Goal: Task Accomplishment & Management: Complete application form

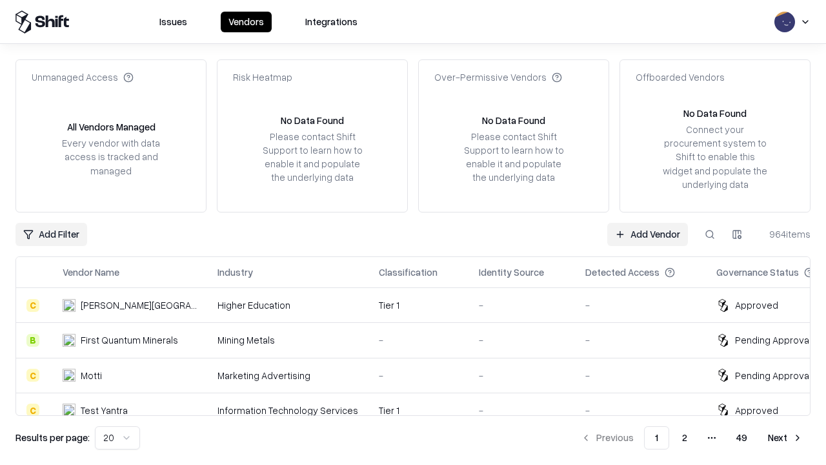
click at [647, 234] on link "Add Vendor" at bounding box center [647, 234] width 81 height 23
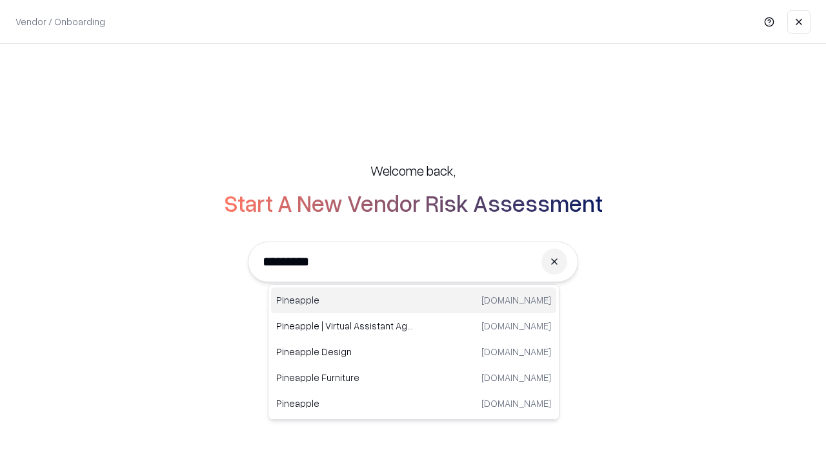
click at [414, 300] on div "Pineapple [DOMAIN_NAME]" at bounding box center [413, 300] width 285 height 26
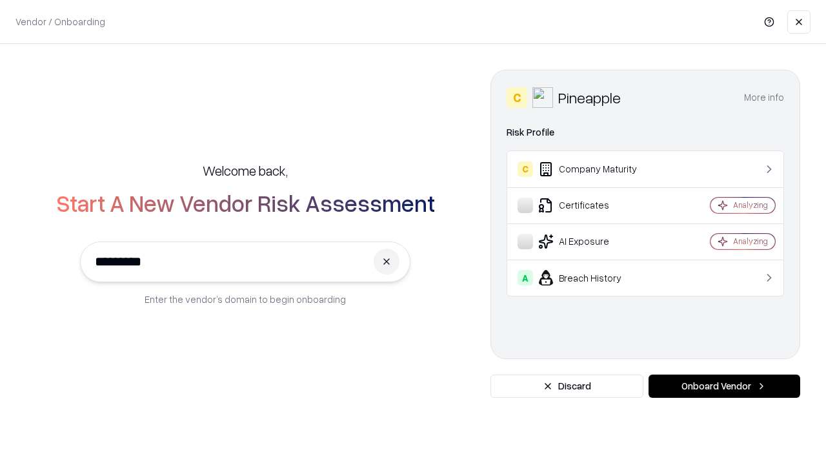
type input "*********"
click at [724, 386] on button "Onboard Vendor" at bounding box center [725, 385] width 152 height 23
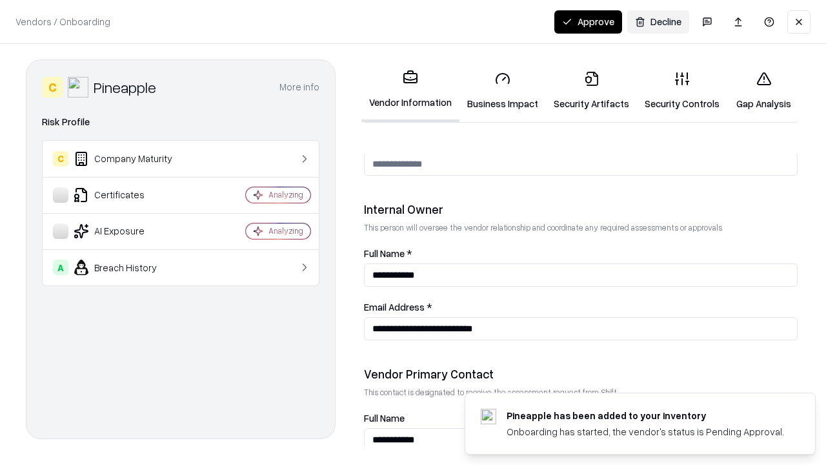
scroll to position [669, 0]
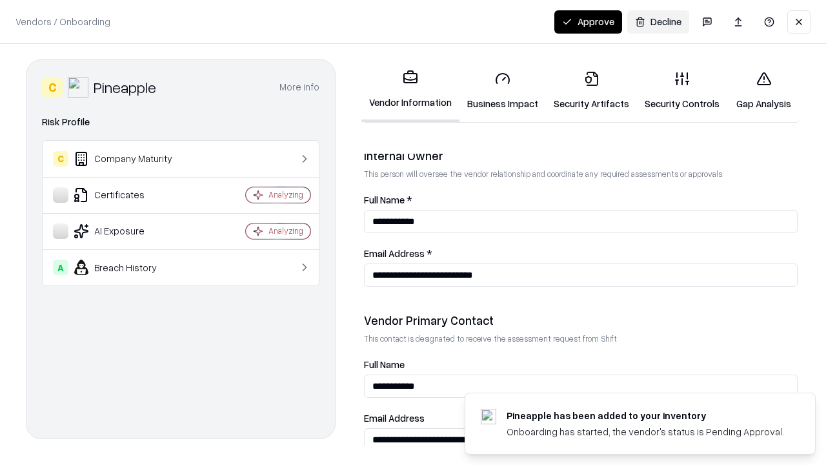
click at [591, 90] on link "Security Artifacts" at bounding box center [591, 91] width 91 height 60
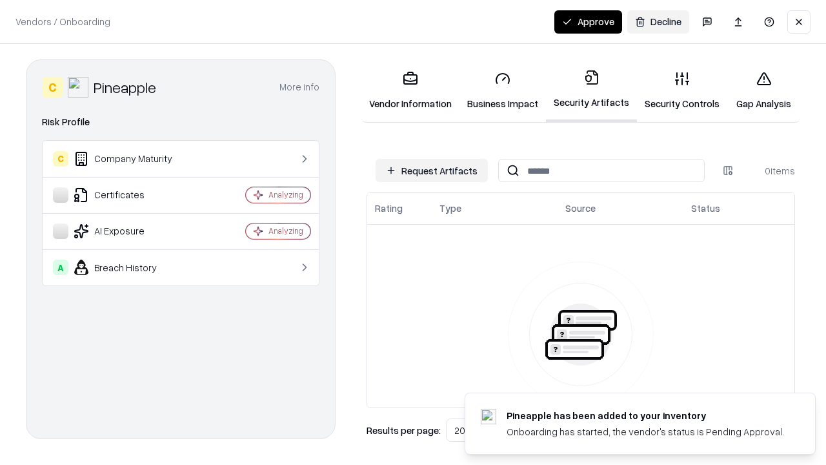
click at [432, 170] on button "Request Artifacts" at bounding box center [432, 170] width 112 height 23
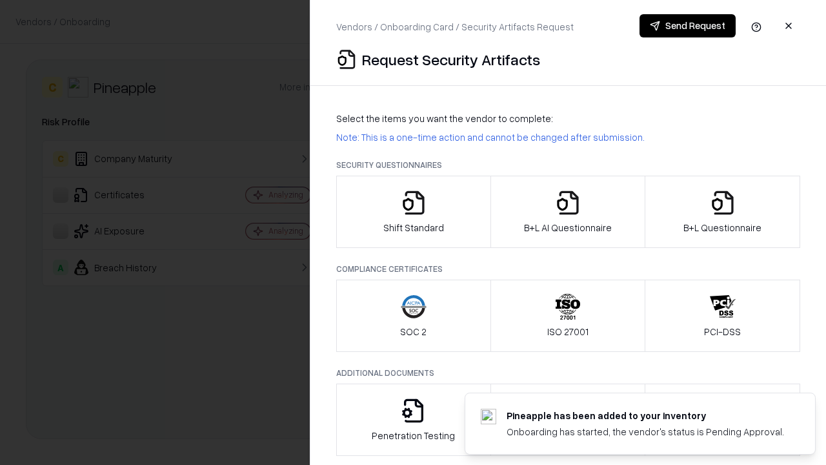
click at [722, 212] on icon "button" at bounding box center [723, 203] width 26 height 26
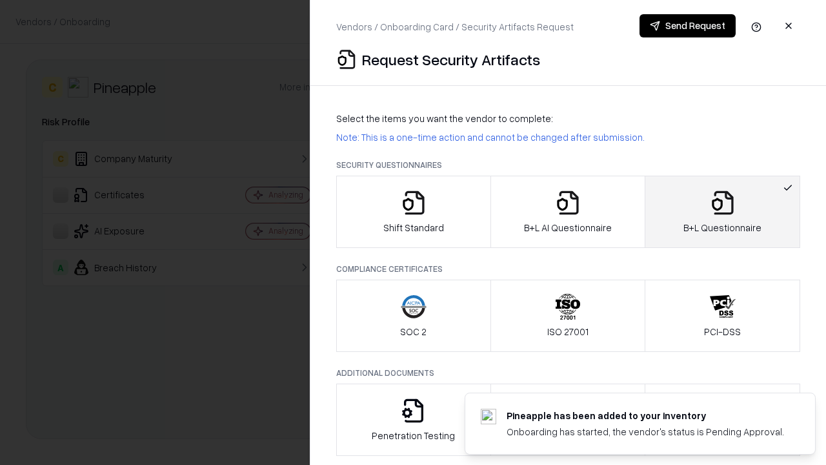
click at [567, 212] on icon "button" at bounding box center [568, 203] width 26 height 26
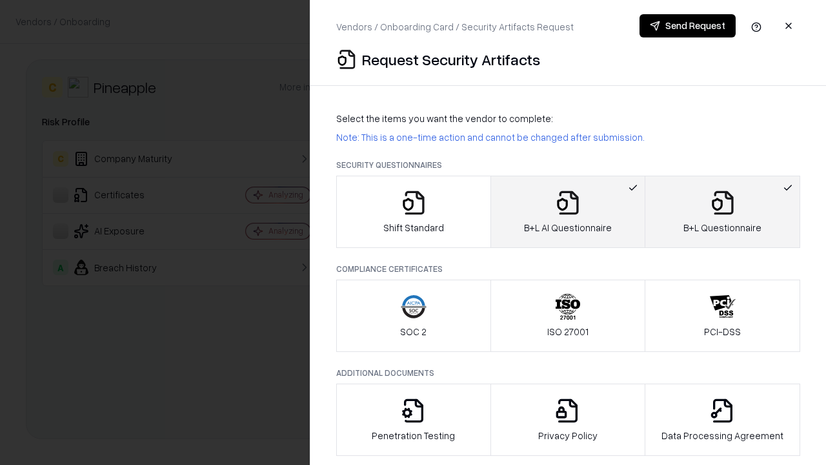
click at [688, 26] on button "Send Request" at bounding box center [688, 25] width 96 height 23
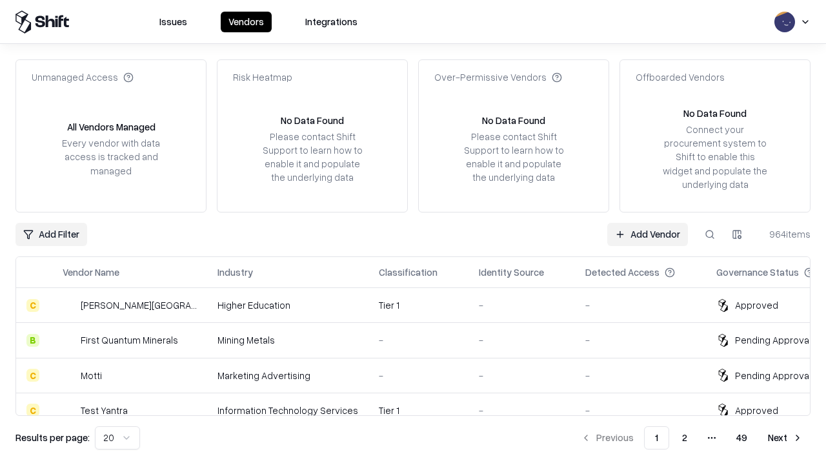
click at [710, 234] on button at bounding box center [709, 234] width 23 height 23
type input "*********"
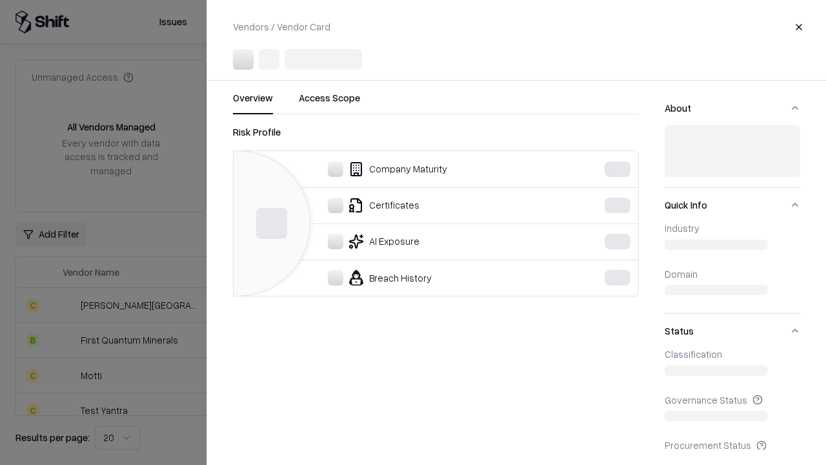
scroll to position [572, 0]
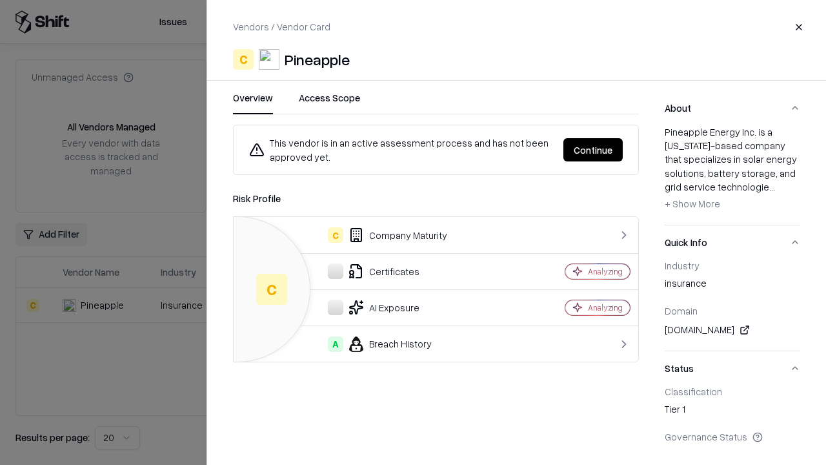
click at [593, 150] on button "Continue" at bounding box center [593, 149] width 59 height 23
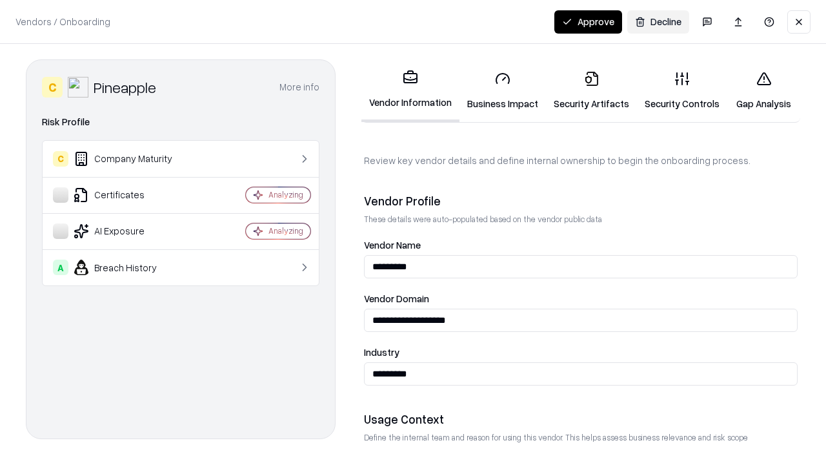
click at [591, 90] on link "Security Artifacts" at bounding box center [591, 91] width 91 height 60
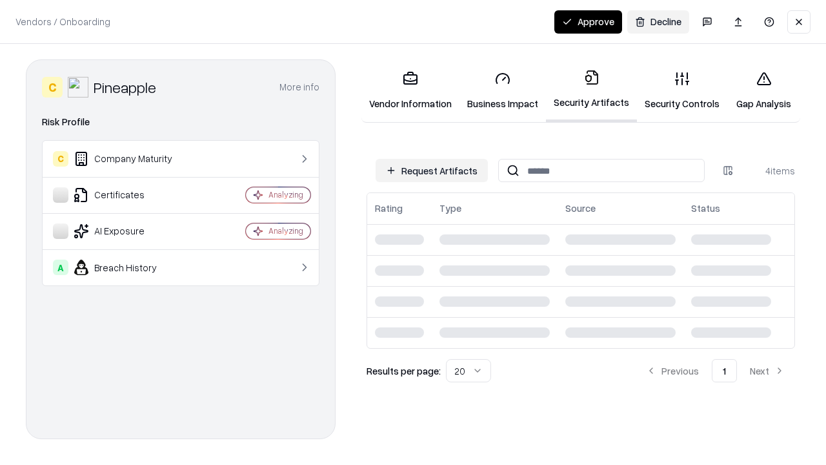
click at [588, 21] on button "Approve" at bounding box center [589, 21] width 68 height 23
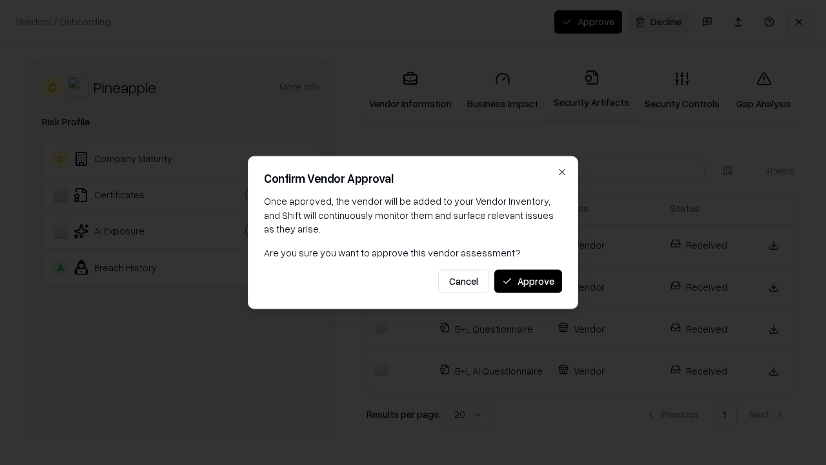
click at [528, 281] on button "Approve" at bounding box center [528, 280] width 68 height 23
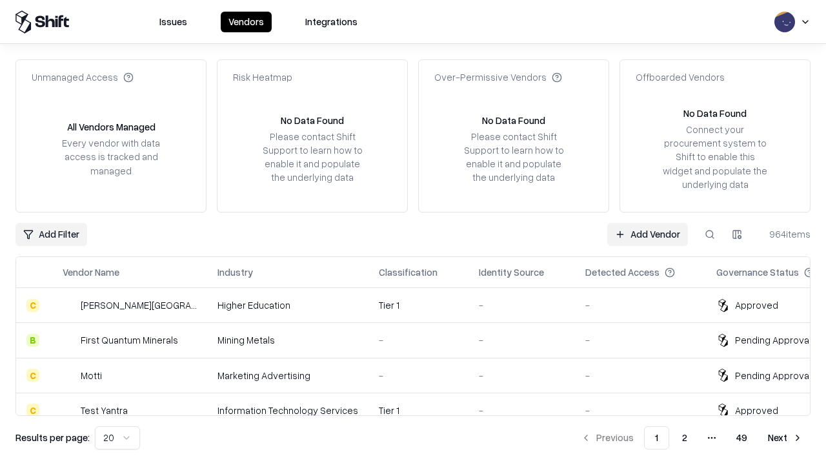
type input "*********"
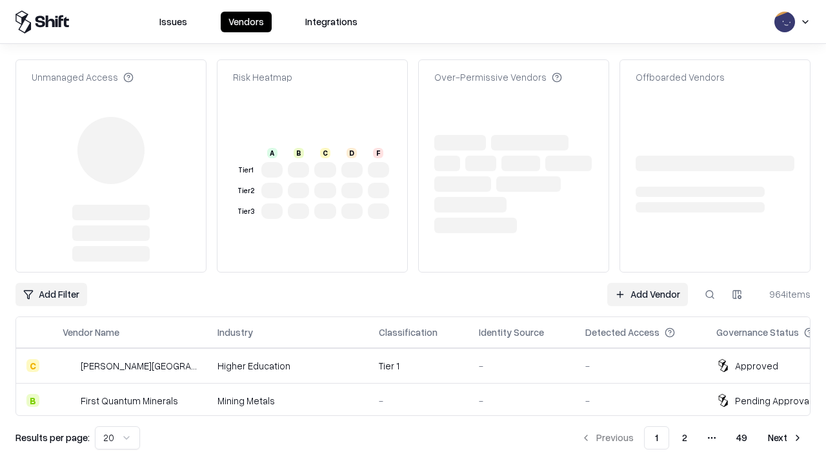
click at [647, 283] on link "Add Vendor" at bounding box center [647, 294] width 81 height 23
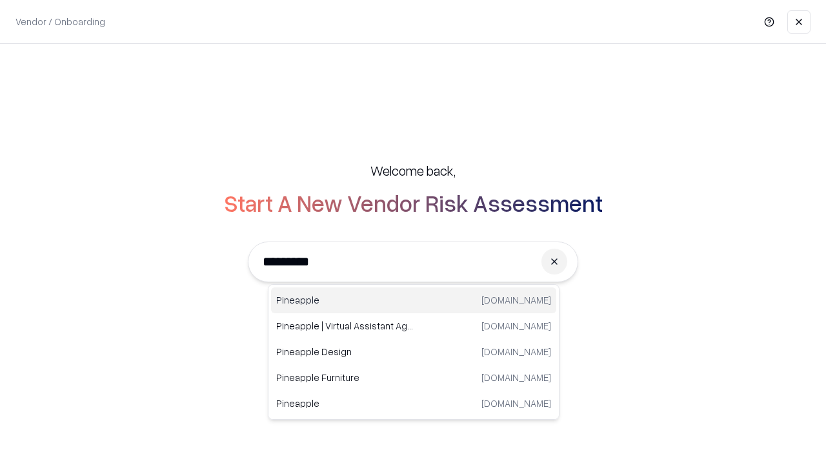
click at [414, 300] on div "Pineapple [DOMAIN_NAME]" at bounding box center [413, 300] width 285 height 26
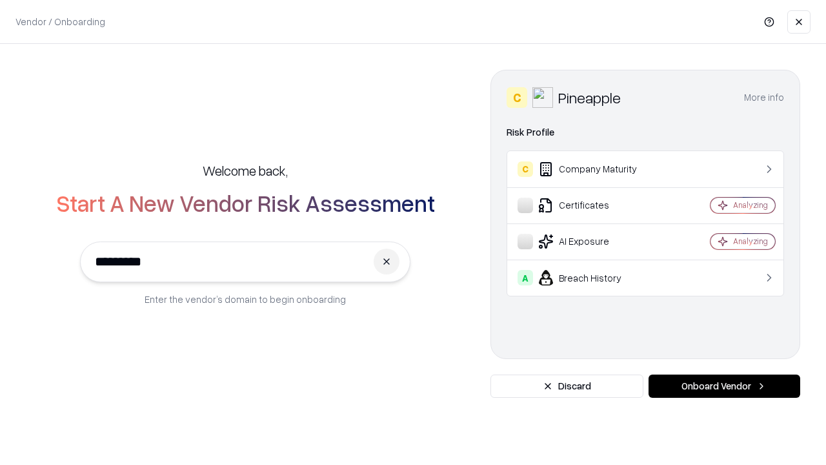
type input "*********"
click at [724, 386] on button "Onboard Vendor" at bounding box center [725, 385] width 152 height 23
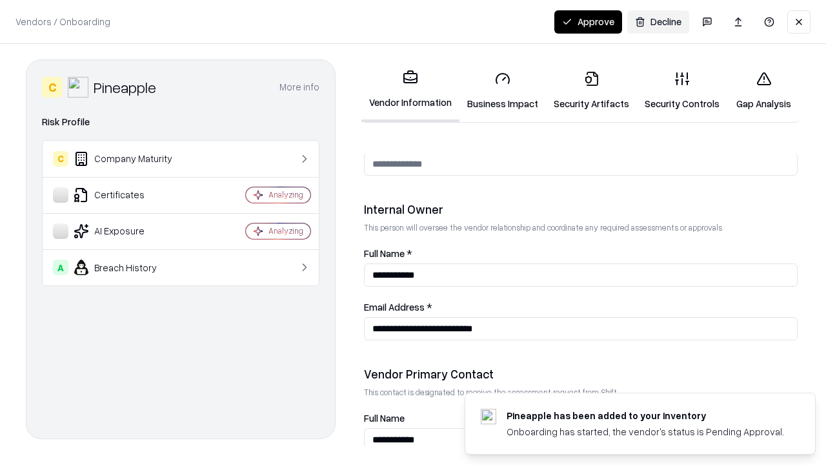
scroll to position [669, 0]
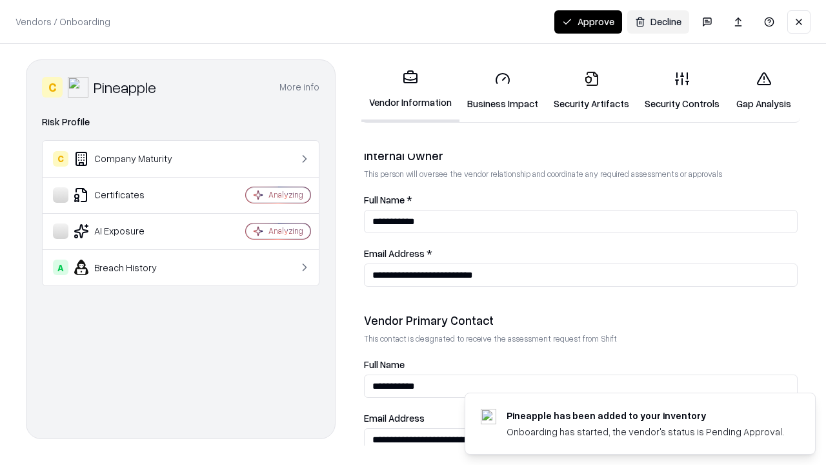
click at [588, 21] on button "Approve" at bounding box center [589, 21] width 68 height 23
